Goal: Communication & Community: Participate in discussion

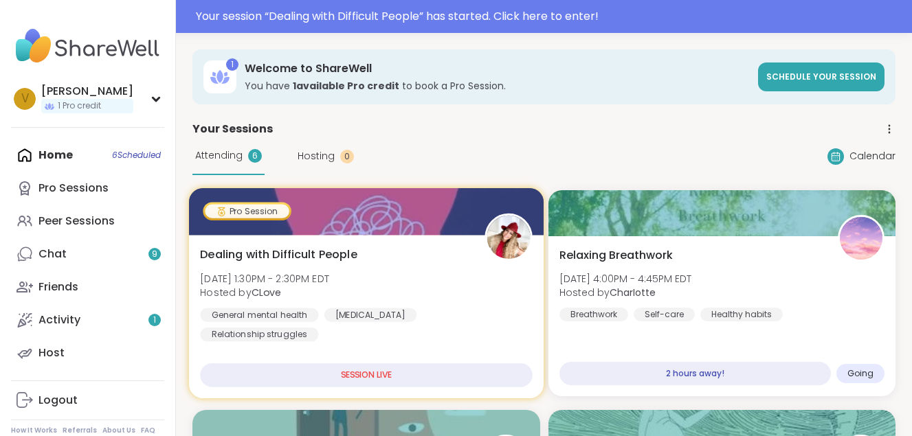
click at [372, 374] on div "SESSION LIVE" at bounding box center [366, 375] width 332 height 24
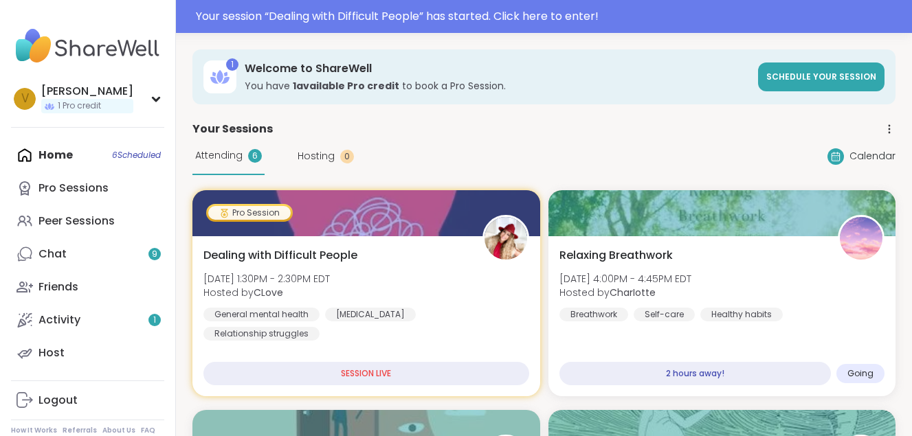
click at [80, 152] on div "Home 6 Scheduled Pro Sessions Peer Sessions Chat 9 Friends Activity 1 Host" at bounding box center [87, 254] width 153 height 231
click at [49, 155] on div "Home 6 Scheduled Pro Sessions Peer Sessions Chat 9 Friends Activity 1 Host" at bounding box center [87, 254] width 153 height 231
drag, startPoint x: 49, startPoint y: 155, endPoint x: 122, endPoint y: 152, distance: 72.9
click at [122, 152] on div "Home 6 Scheduled Pro Sessions Peer Sessions Chat 9 Friends Activity 1 Host" at bounding box center [87, 254] width 153 height 231
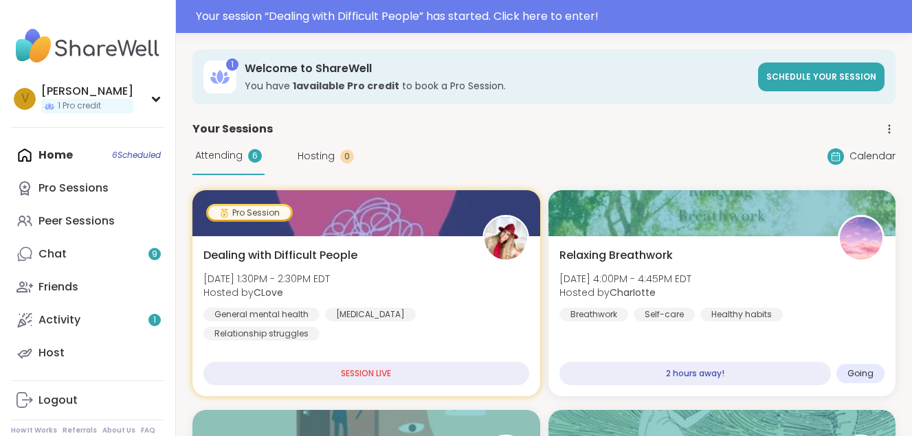
click at [122, 152] on div "Home 6 Scheduled Pro Sessions Peer Sessions Chat 9 Friends Activity 1 Host" at bounding box center [87, 254] width 153 height 231
click at [23, 150] on div "Home 6 Scheduled Pro Sessions Peer Sessions Chat 9 Friends Activity 1 Host" at bounding box center [87, 254] width 153 height 231
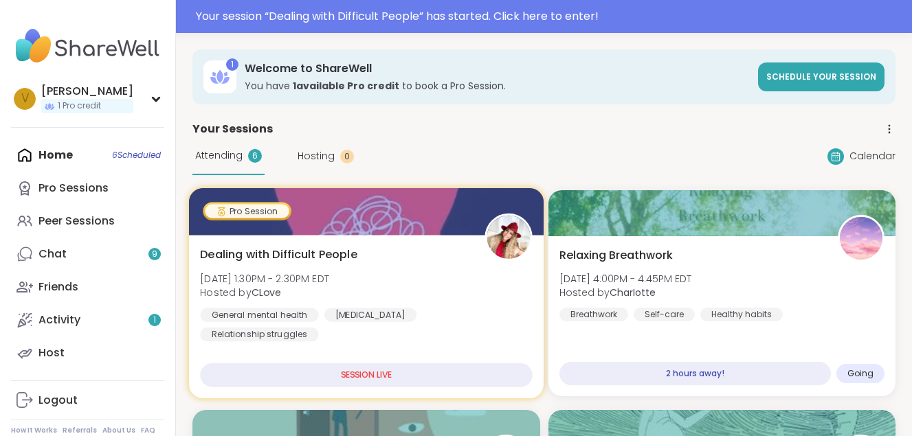
click at [309, 250] on span "Dealing with Difficult People" at bounding box center [278, 255] width 157 height 16
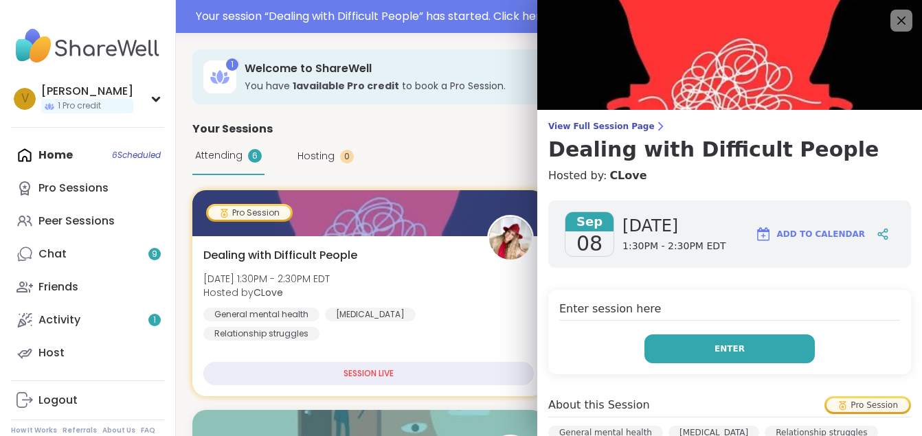
click at [672, 345] on button "Enter" at bounding box center [729, 349] width 170 height 29
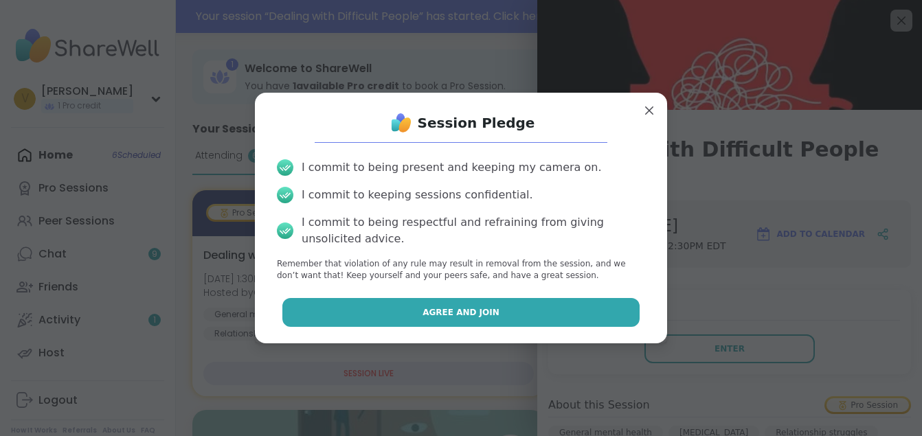
click at [555, 310] on button "Agree and Join" at bounding box center [461, 312] width 358 height 29
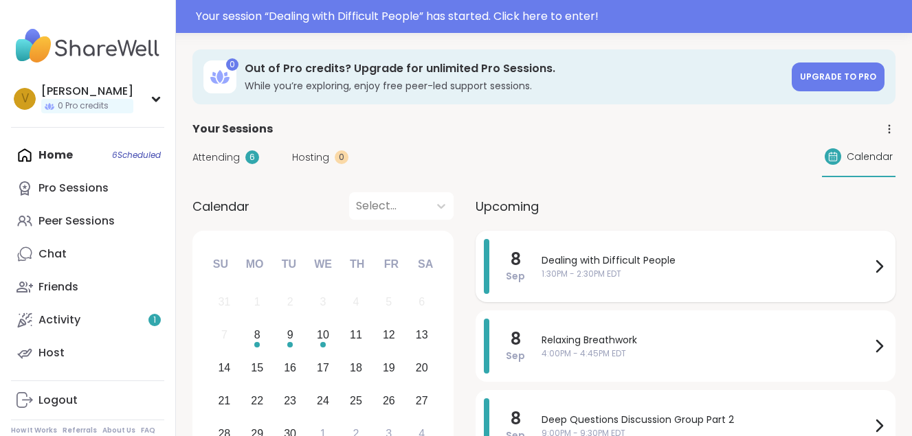
click at [688, 277] on span "1:30PM - 2:30PM EDT" at bounding box center [705, 274] width 329 height 12
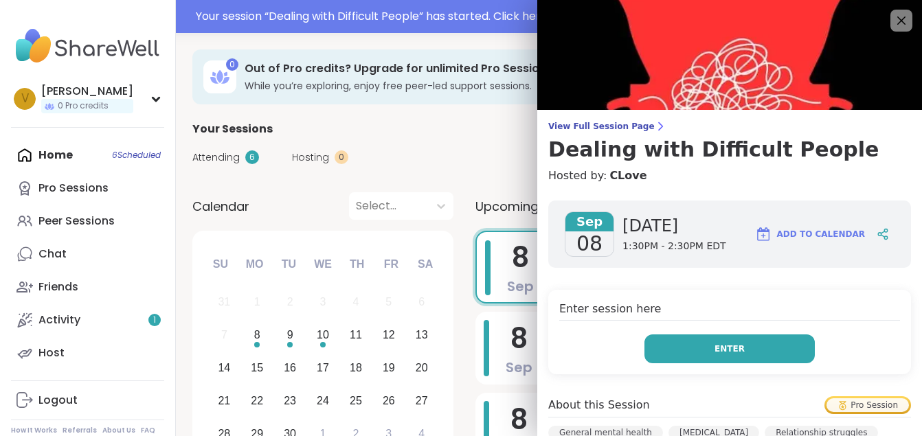
click at [714, 348] on span "Enter" at bounding box center [729, 349] width 30 height 12
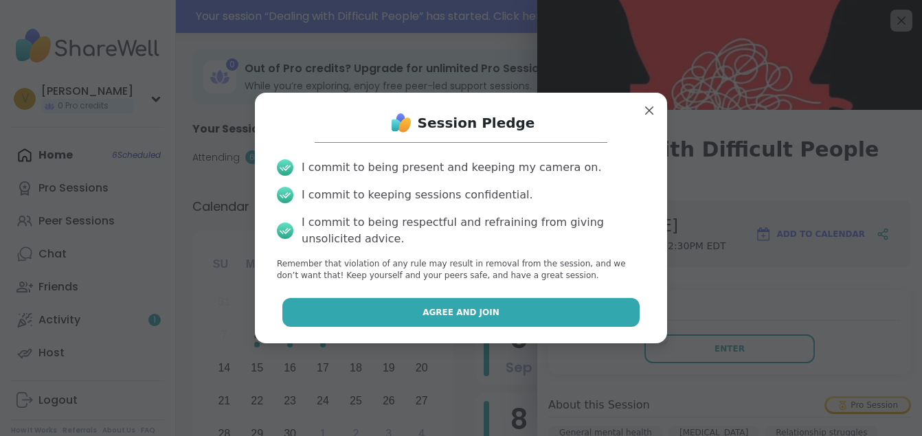
click at [558, 317] on button "Agree and Join" at bounding box center [461, 312] width 358 height 29
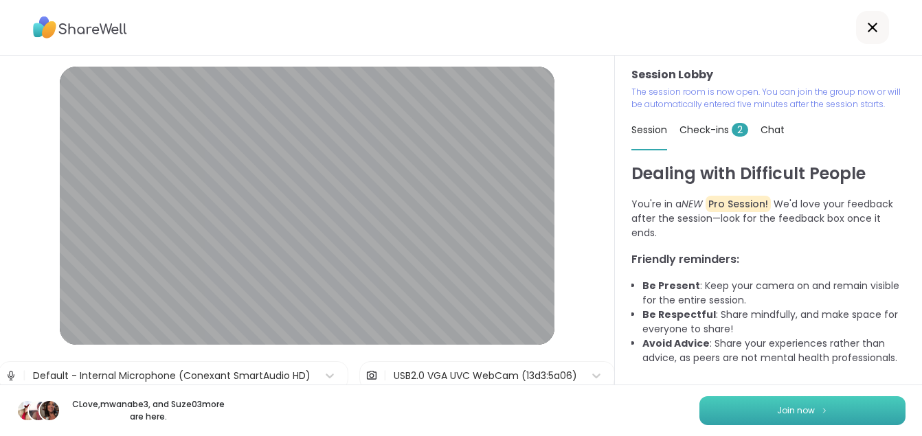
click at [767, 403] on button "Join now" at bounding box center [802, 410] width 206 height 29
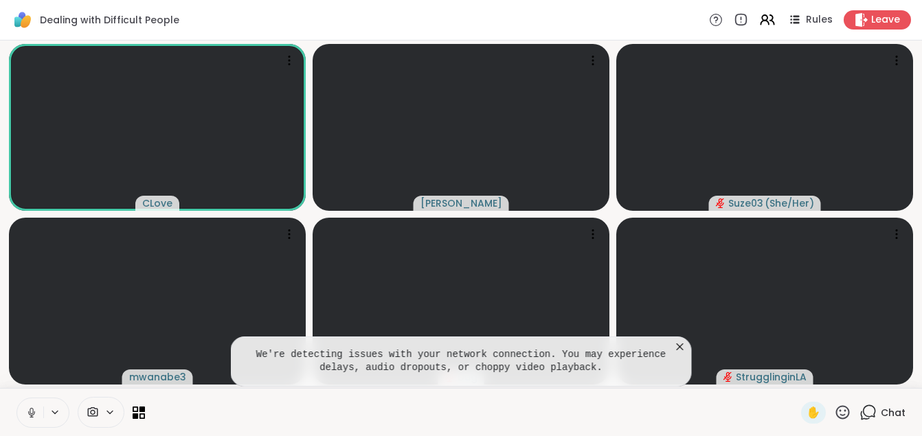
click at [681, 344] on icon at bounding box center [680, 347] width 14 height 14
click at [679, 343] on icon at bounding box center [680, 347] width 14 height 14
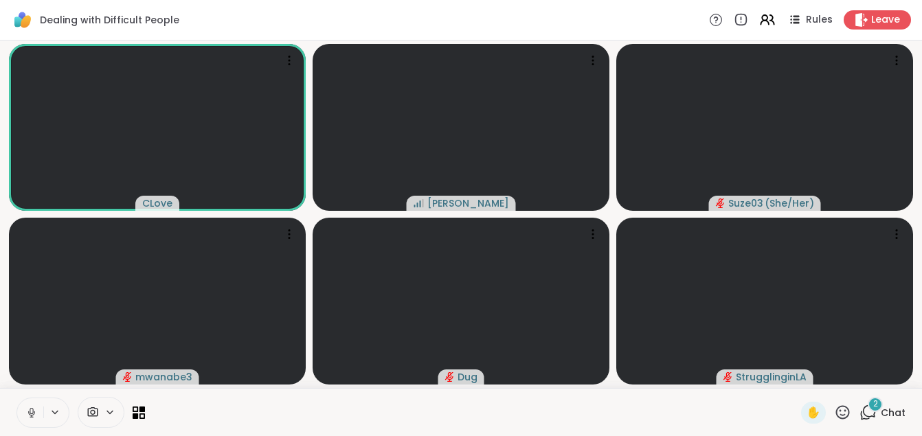
click at [34, 409] on icon at bounding box center [31, 413] width 12 height 12
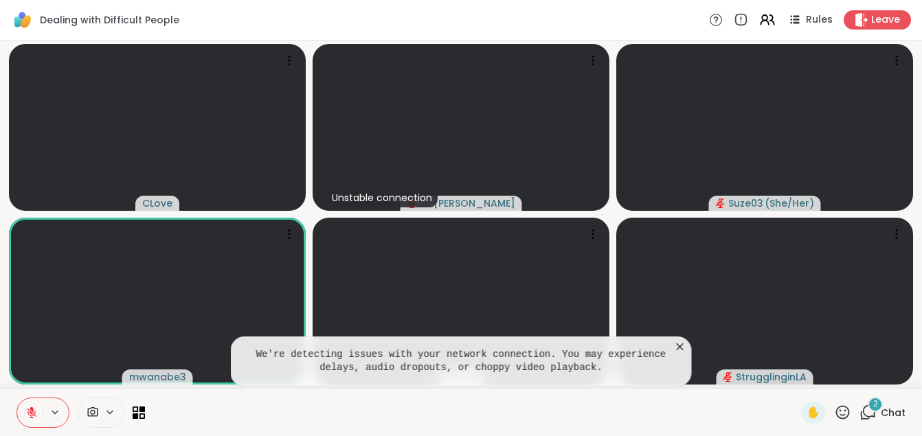
click at [678, 348] on icon at bounding box center [680, 346] width 7 height 7
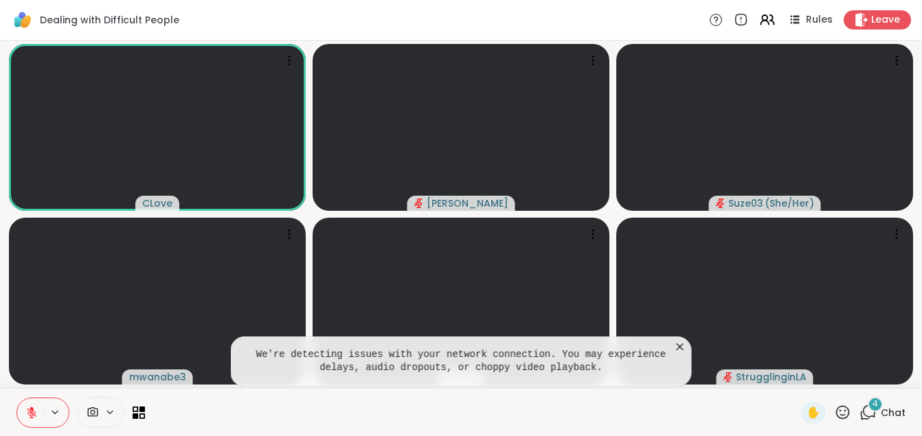
click at [679, 346] on icon at bounding box center [680, 346] width 7 height 7
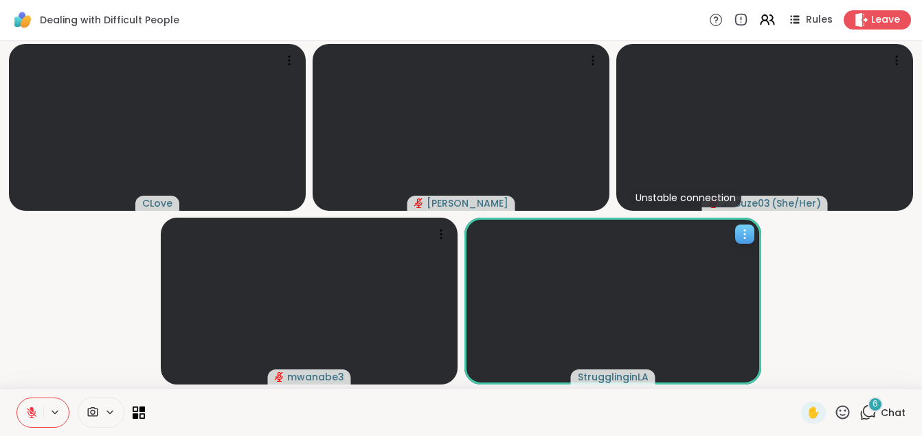
click at [741, 238] on icon at bounding box center [745, 234] width 14 height 14
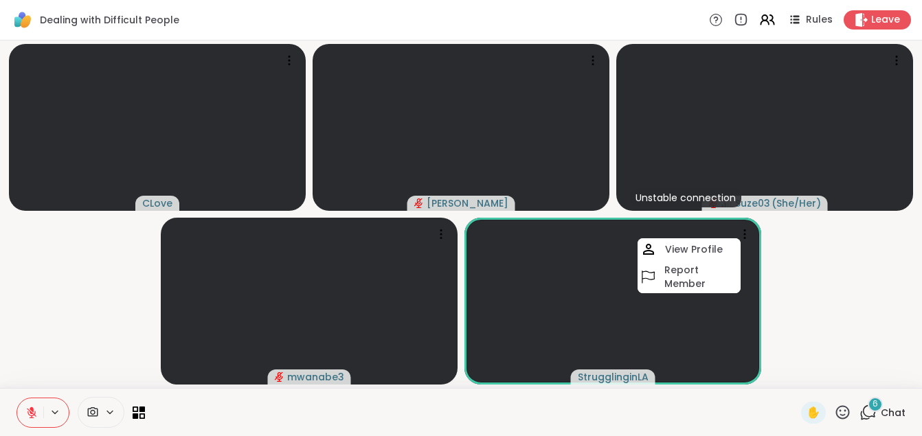
click at [55, 413] on icon at bounding box center [54, 413] width 11 height 12
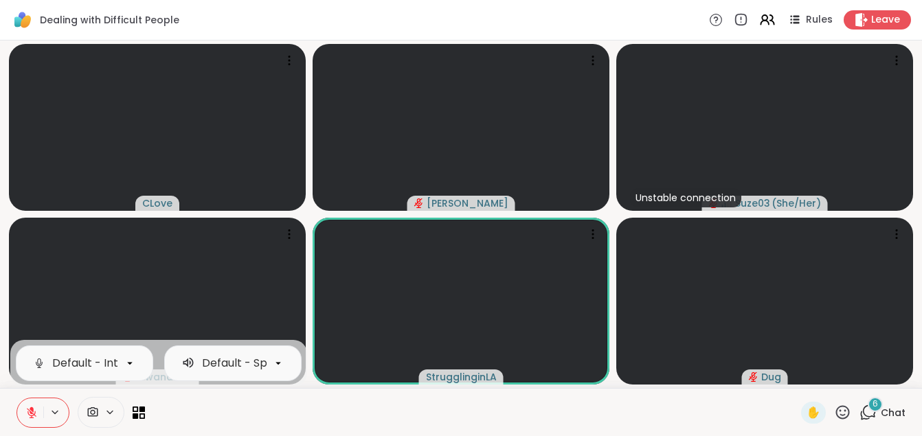
click at [129, 365] on icon at bounding box center [130, 363] width 12 height 12
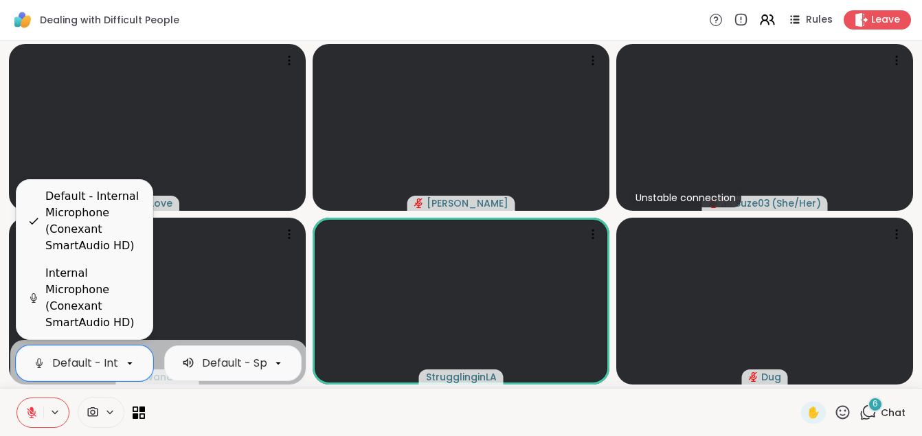
scroll to position [0, 226]
click at [210, 405] on div at bounding box center [473, 412] width 640 height 31
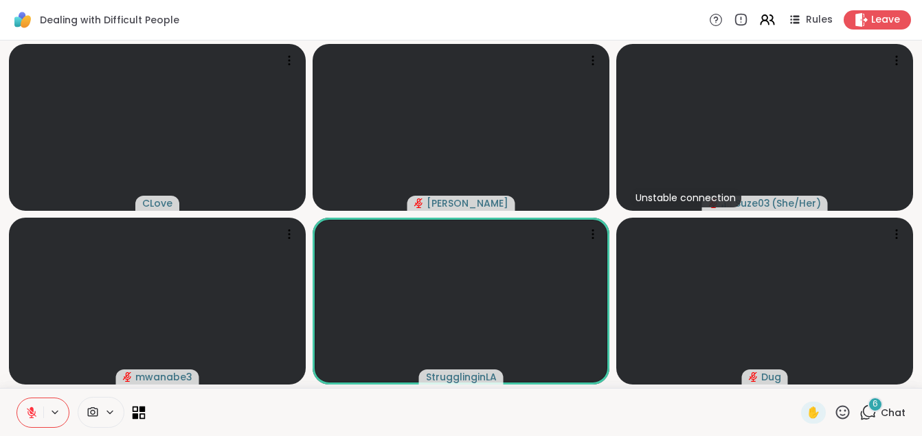
click at [144, 415] on icon at bounding box center [139, 412] width 13 height 13
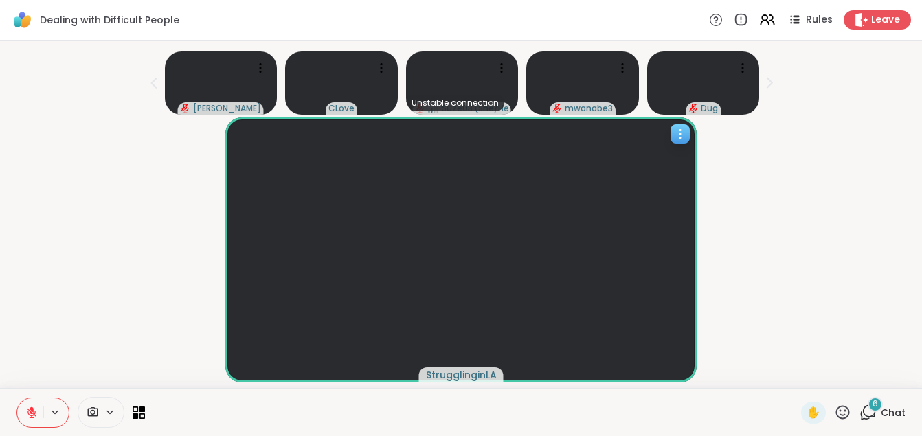
click at [681, 138] on icon at bounding box center [679, 137] width 1 height 1
click at [820, 146] on div "StrugglinginLA" at bounding box center [460, 249] width 905 height 265
click at [760, 18] on icon at bounding box center [766, 19] width 17 height 17
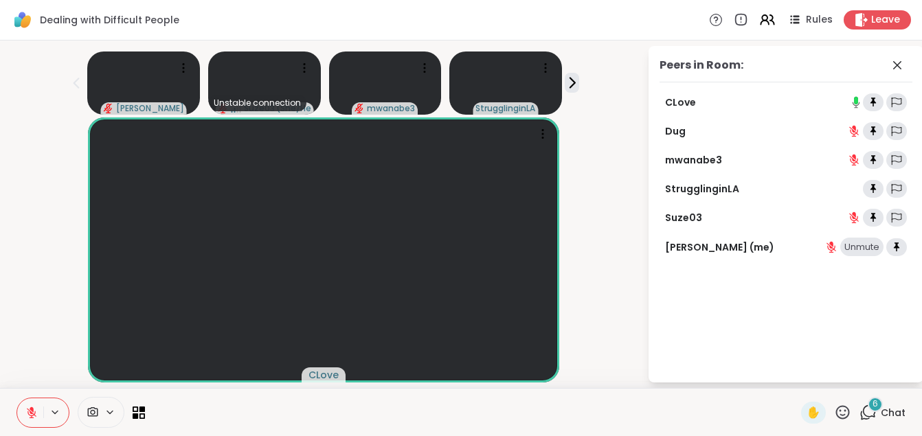
click at [642, 23] on div "Dealing with Difficult People Rules Leave" at bounding box center [461, 20] width 922 height 41
click at [133, 407] on icon at bounding box center [136, 409] width 6 height 6
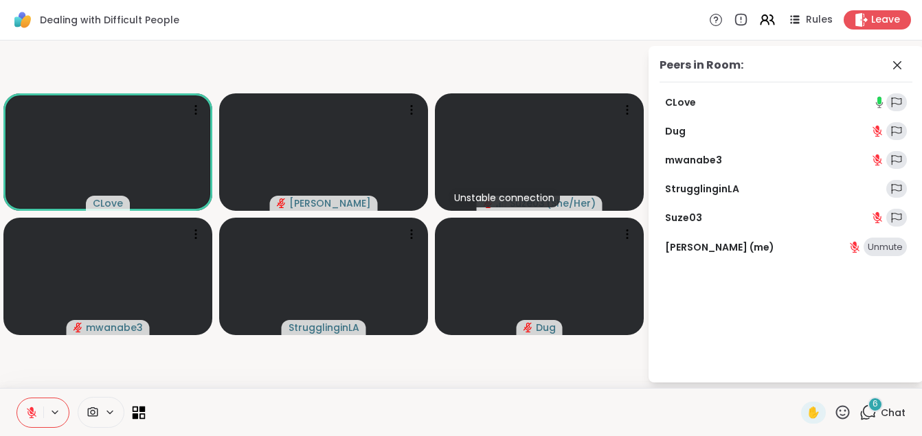
click at [133, 407] on icon at bounding box center [136, 409] width 6 height 6
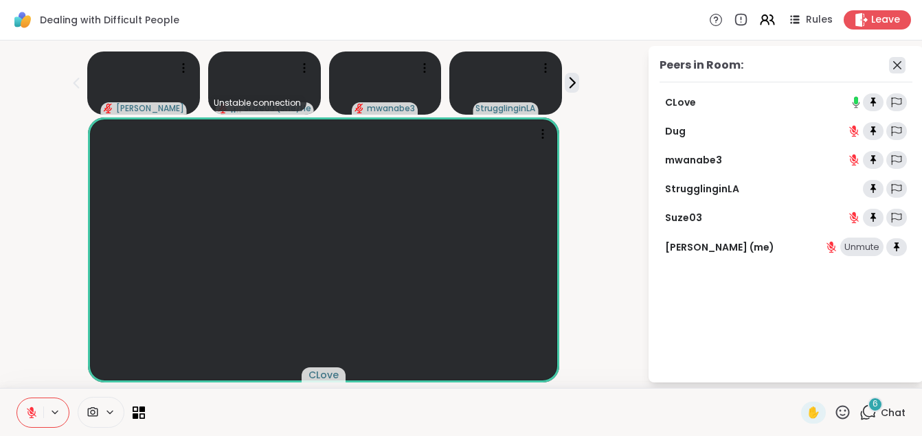
click at [893, 63] on icon at bounding box center [897, 65] width 8 height 8
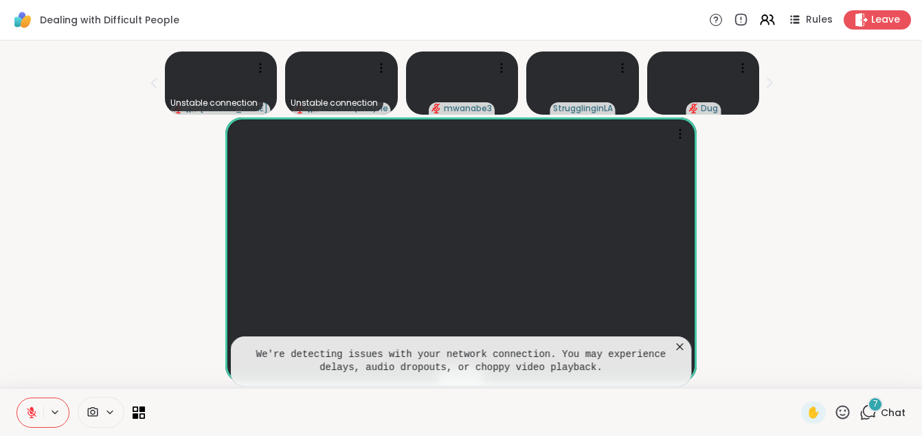
click at [681, 348] on icon at bounding box center [680, 346] width 7 height 7
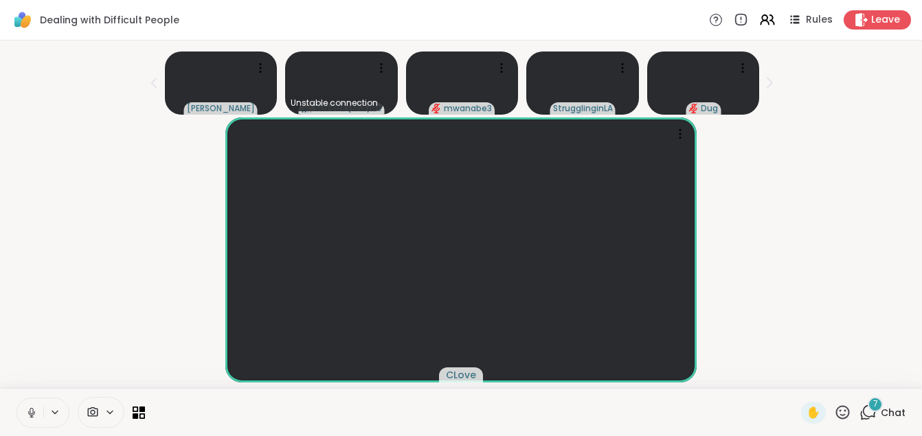
click at [29, 416] on icon at bounding box center [31, 413] width 12 height 12
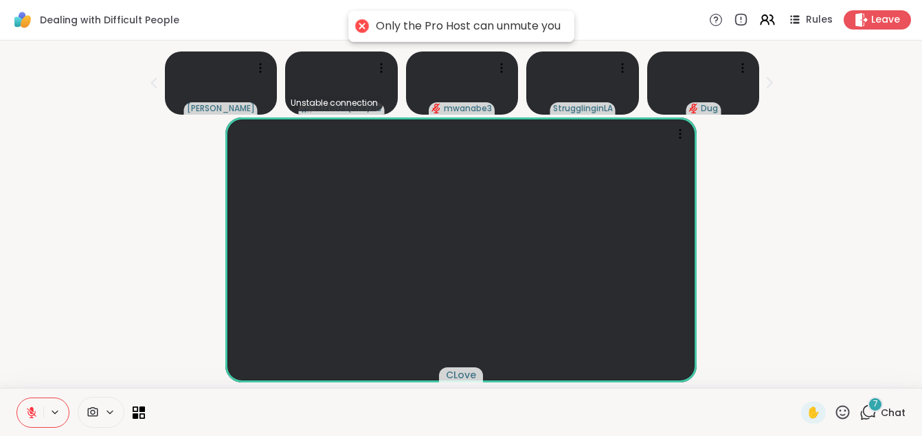
click at [56, 415] on icon at bounding box center [54, 413] width 11 height 12
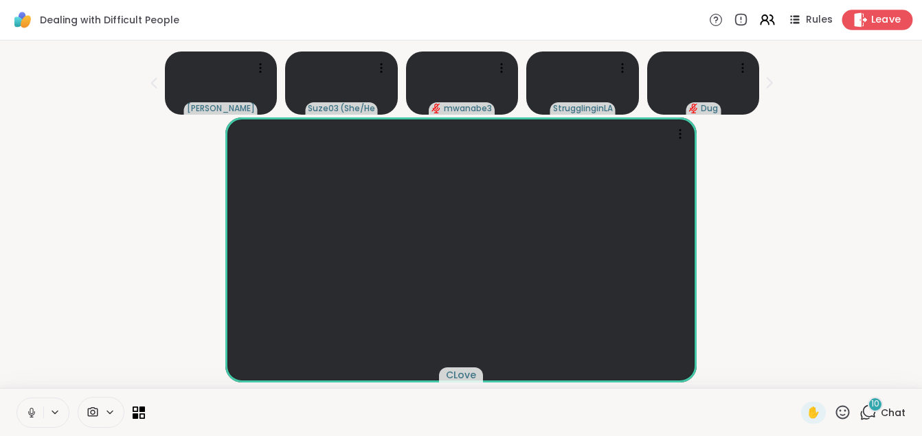
click at [871, 21] on span "Leave" at bounding box center [886, 20] width 30 height 14
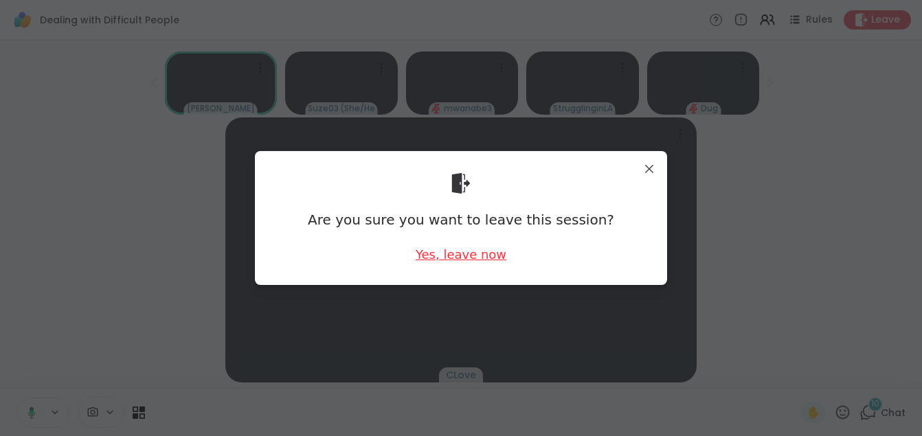
click at [450, 256] on div "Yes, leave now" at bounding box center [461, 254] width 91 height 17
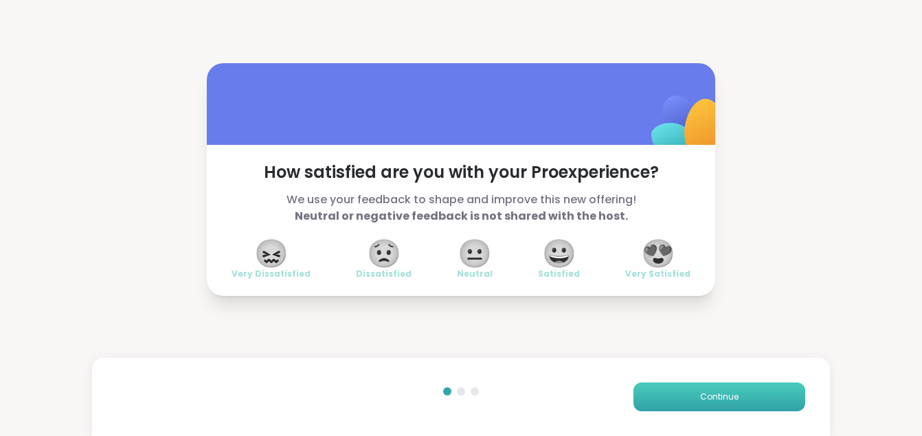
click at [724, 396] on span "Continue" at bounding box center [719, 397] width 38 height 12
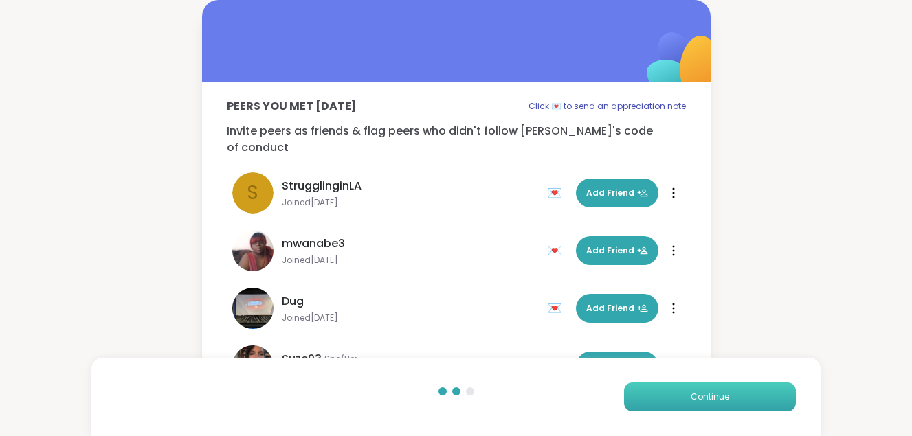
click at [724, 396] on span "Continue" at bounding box center [709, 397] width 38 height 12
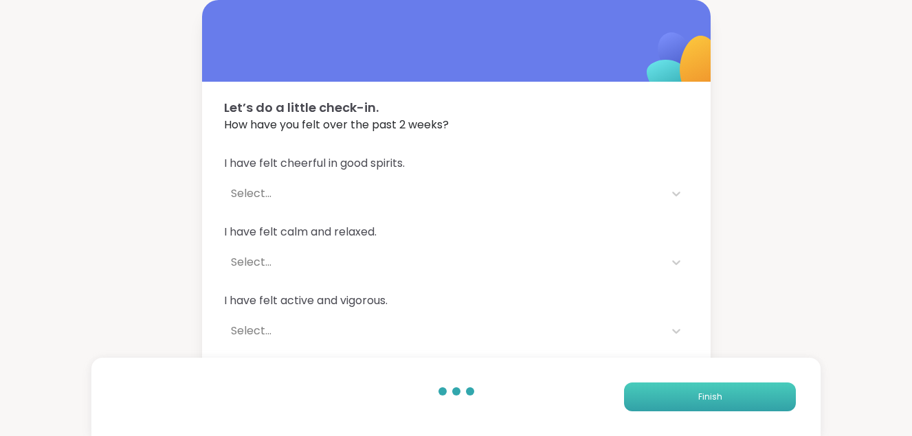
click at [724, 396] on button "Finish" at bounding box center [710, 397] width 172 height 29
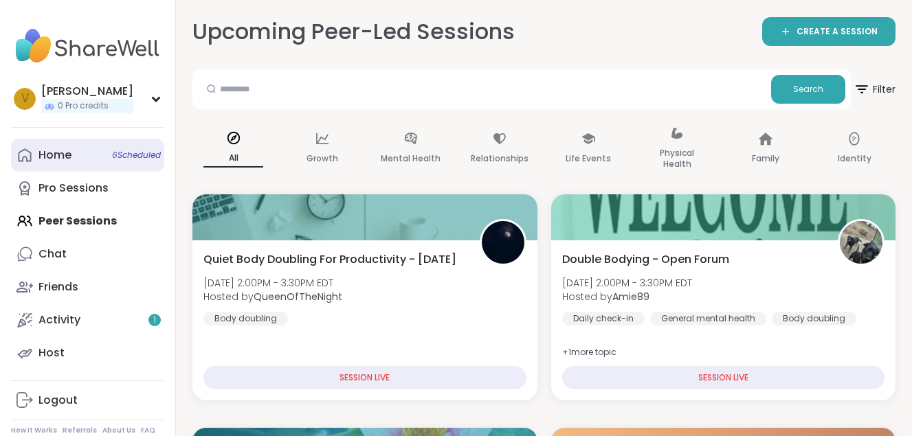
click at [65, 156] on div "Home 6 Scheduled" at bounding box center [54, 155] width 33 height 15
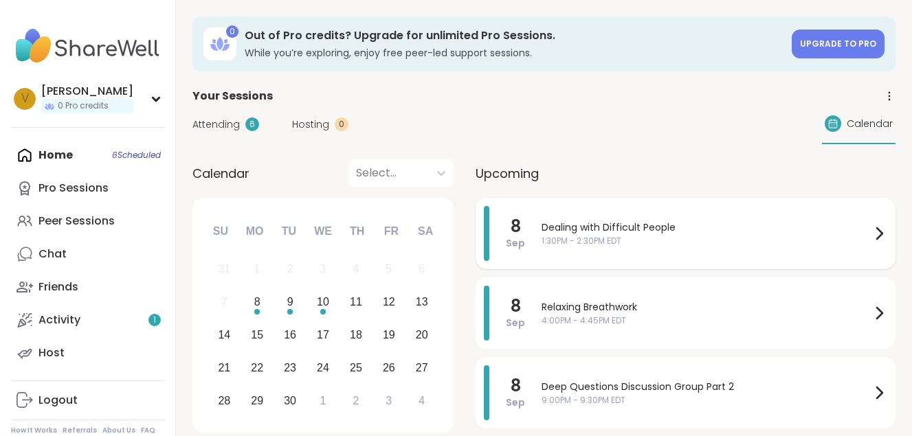
click at [600, 227] on span "Dealing with Difficult People" at bounding box center [705, 228] width 329 height 14
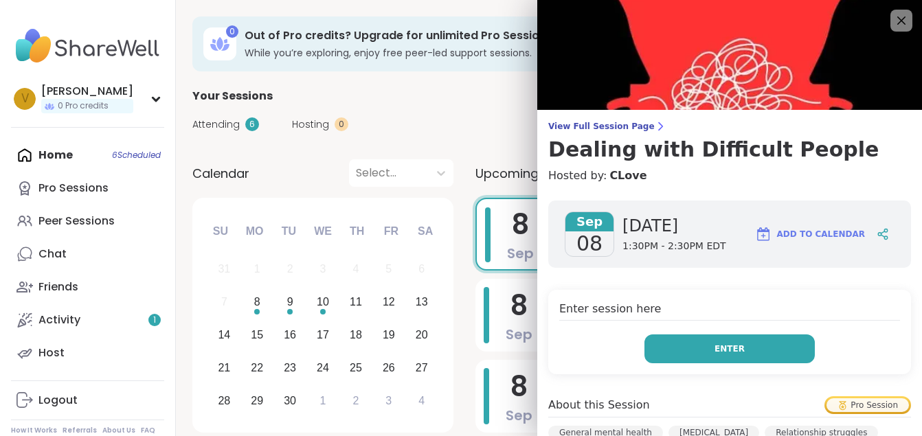
click at [681, 346] on button "Enter" at bounding box center [729, 349] width 170 height 29
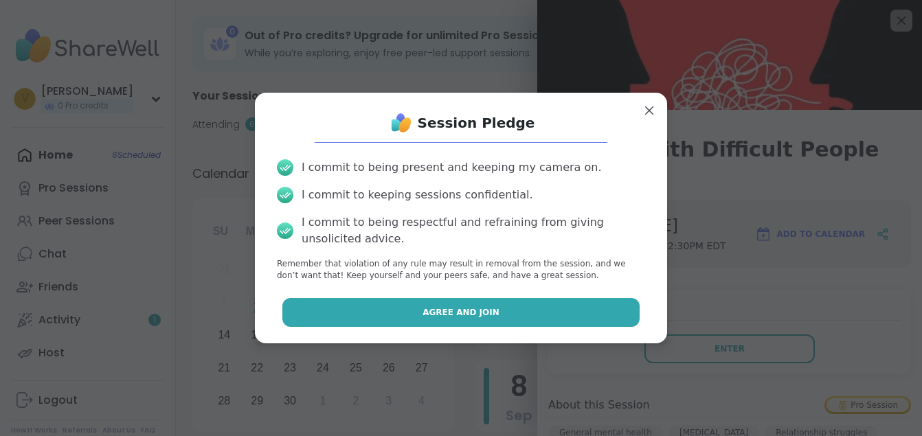
click at [479, 313] on span "Agree and Join" at bounding box center [460, 312] width 77 height 12
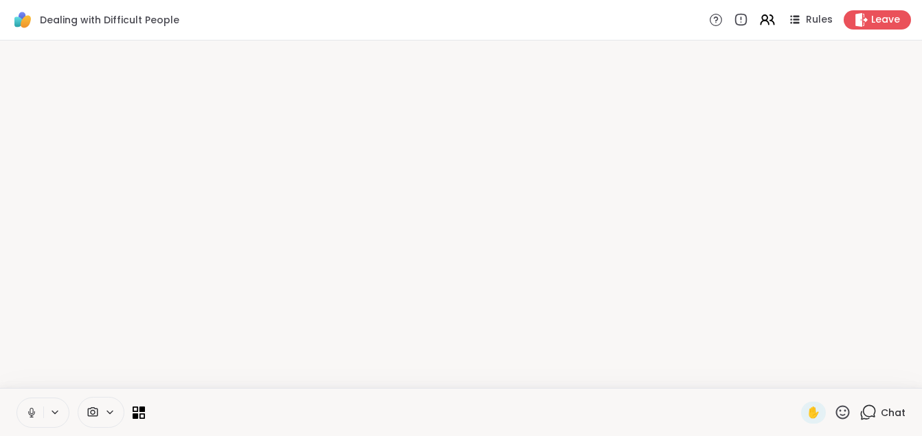
click at [755, 417] on div at bounding box center [473, 412] width 640 height 31
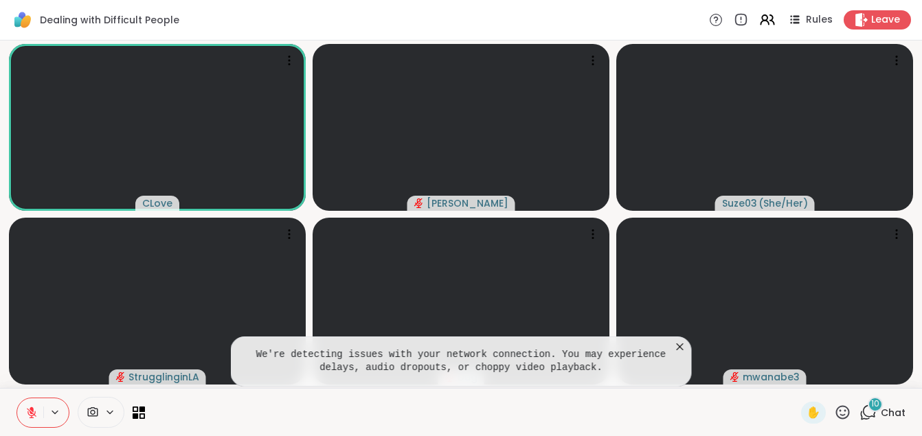
click at [683, 348] on icon at bounding box center [680, 347] width 14 height 14
click at [683, 346] on icon at bounding box center [680, 347] width 14 height 14
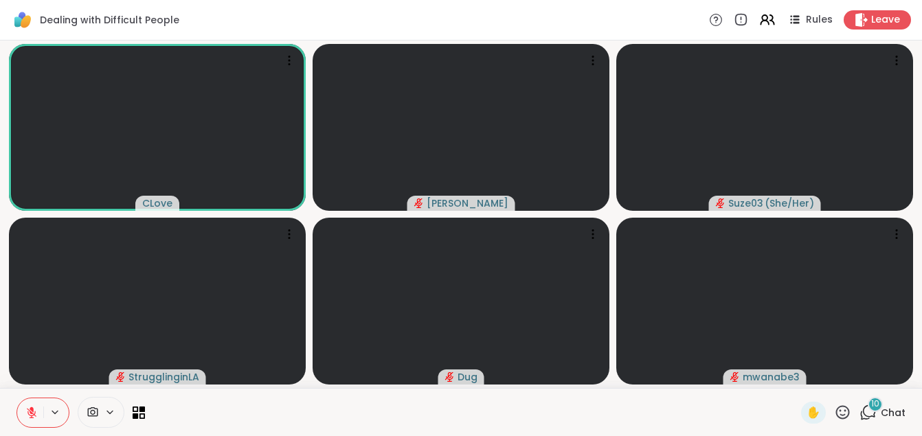
click at [113, 411] on icon at bounding box center [109, 413] width 11 height 12
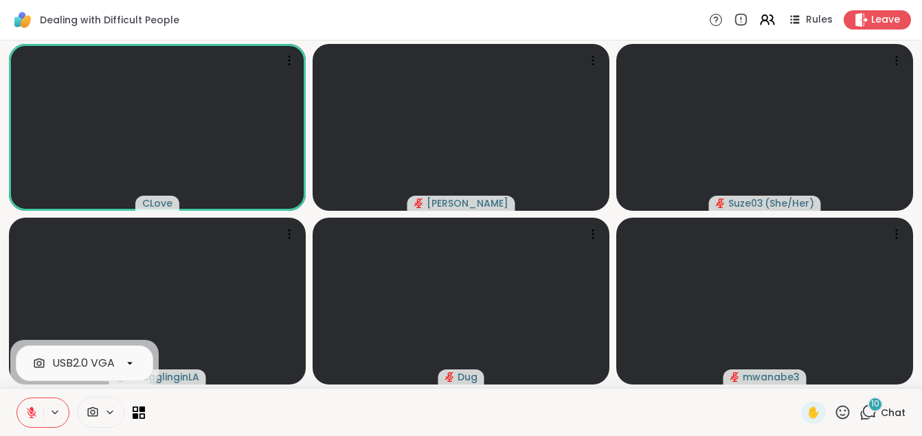
click at [128, 360] on icon at bounding box center [130, 363] width 12 height 12
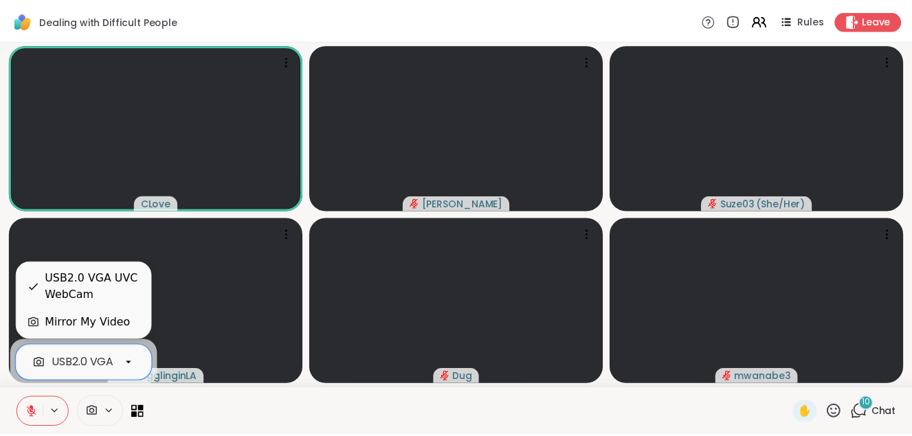
scroll to position [0, 56]
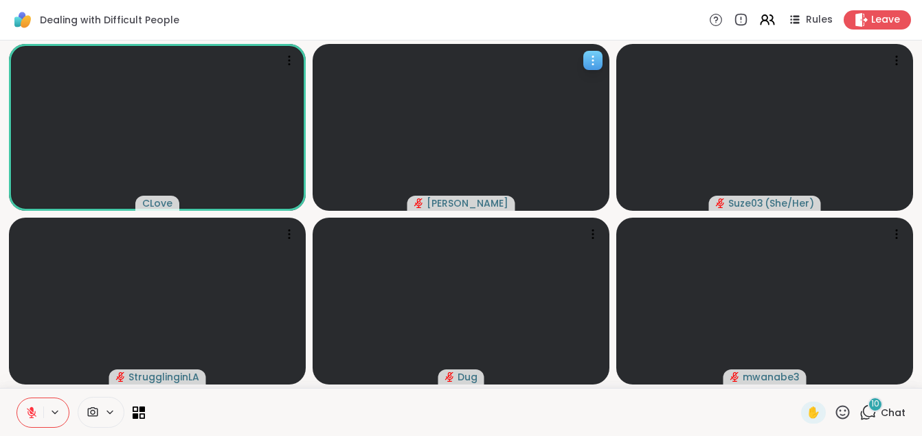
click at [594, 57] on icon at bounding box center [593, 61] width 14 height 14
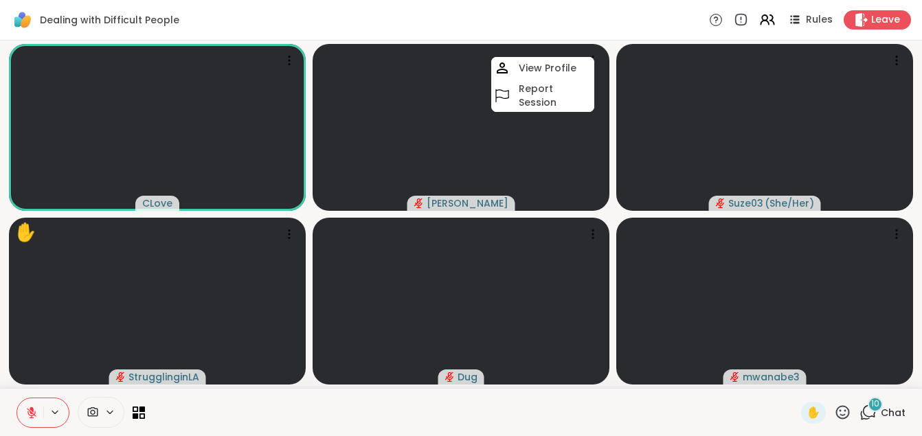
click at [736, 400] on div at bounding box center [473, 412] width 640 height 31
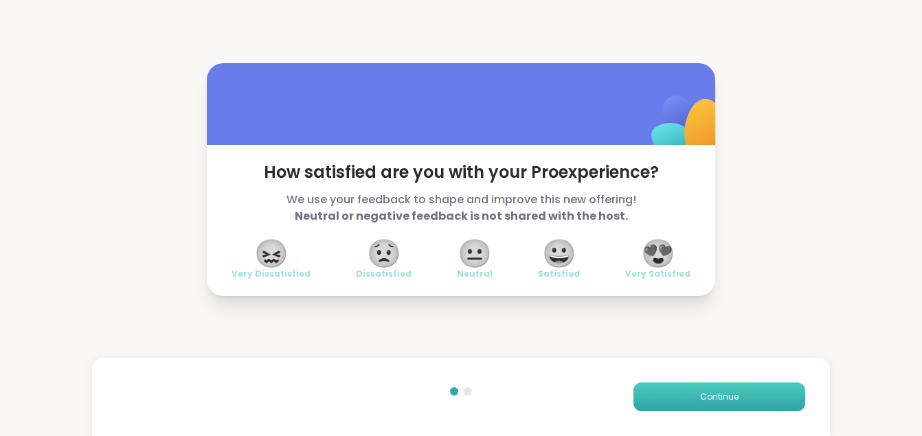
click at [669, 394] on button "Continue" at bounding box center [719, 397] width 172 height 29
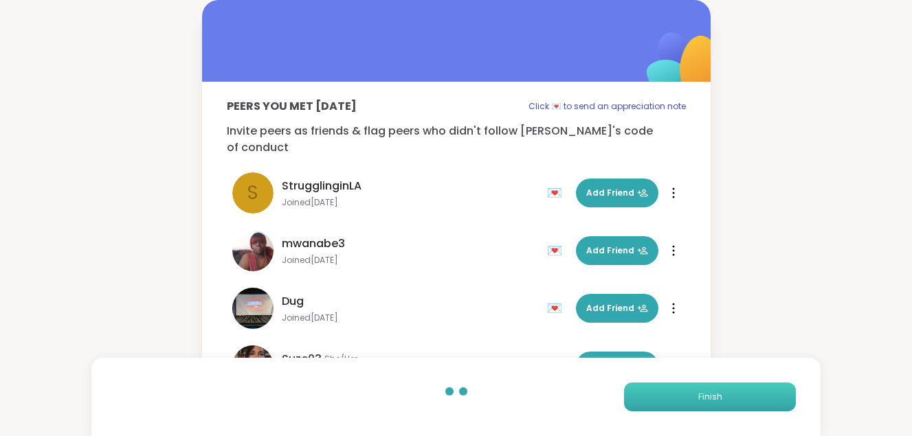
click at [669, 394] on button "Finish" at bounding box center [710, 397] width 172 height 29
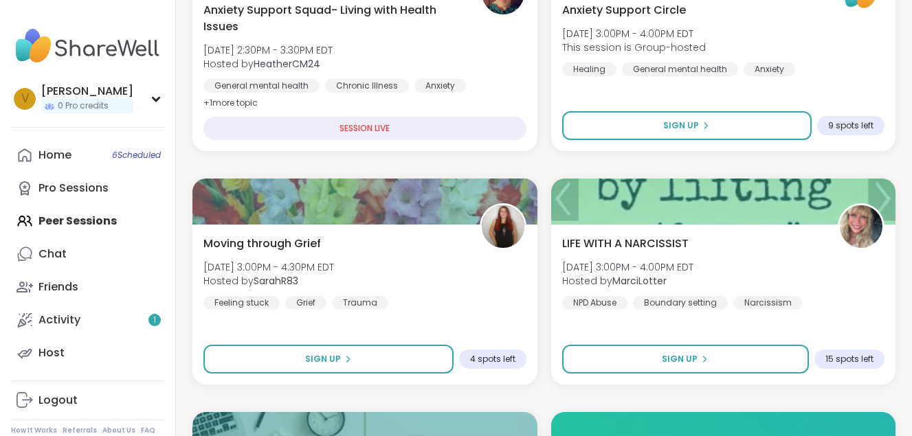
scroll to position [509, 0]
